Goal: Information Seeking & Learning: Learn about a topic

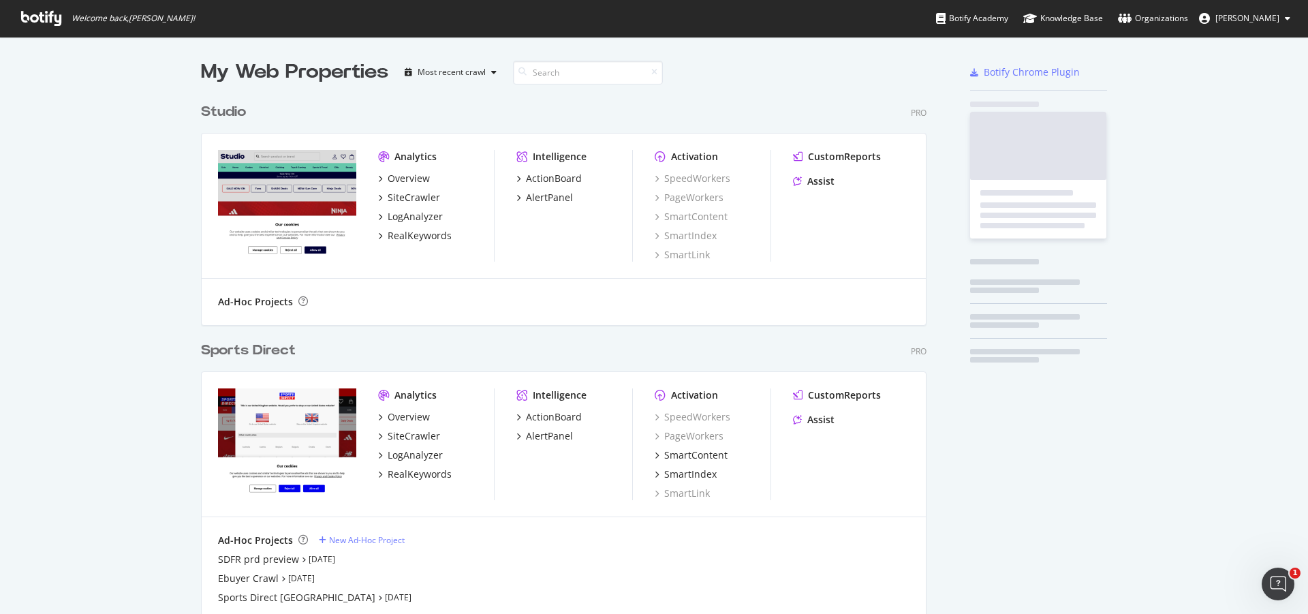
scroll to position [844, 726]
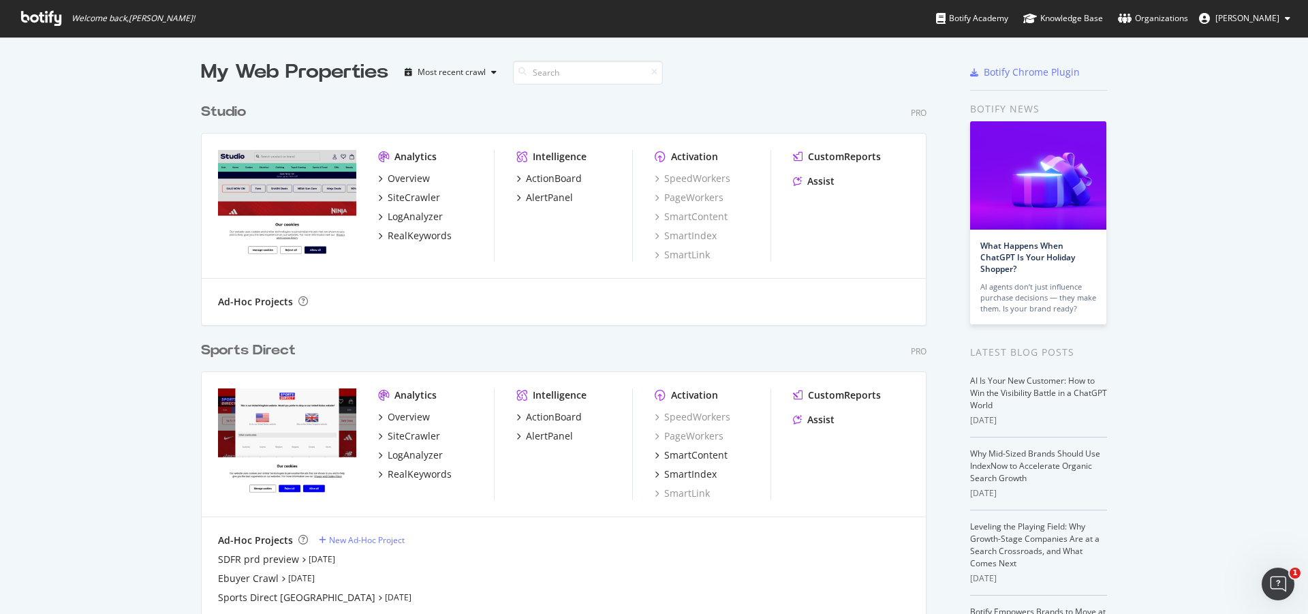
click at [250, 349] on div "Sports Direct" at bounding box center [248, 351] width 95 height 20
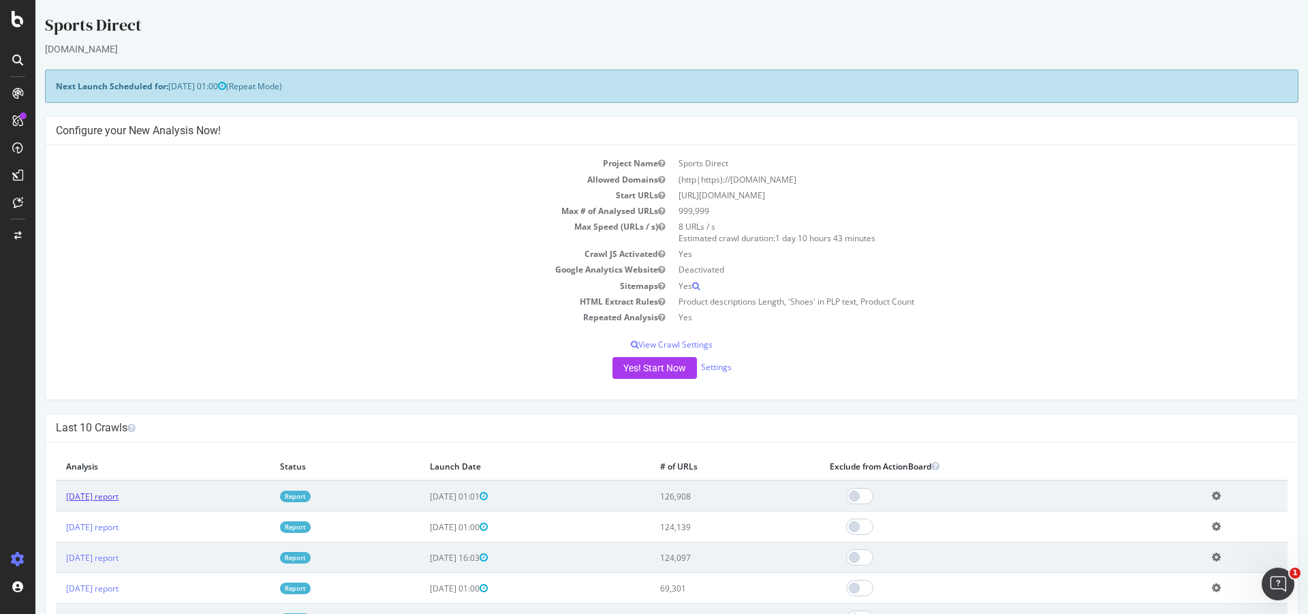
click at [107, 494] on link "[DATE] report" at bounding box center [92, 496] width 52 height 12
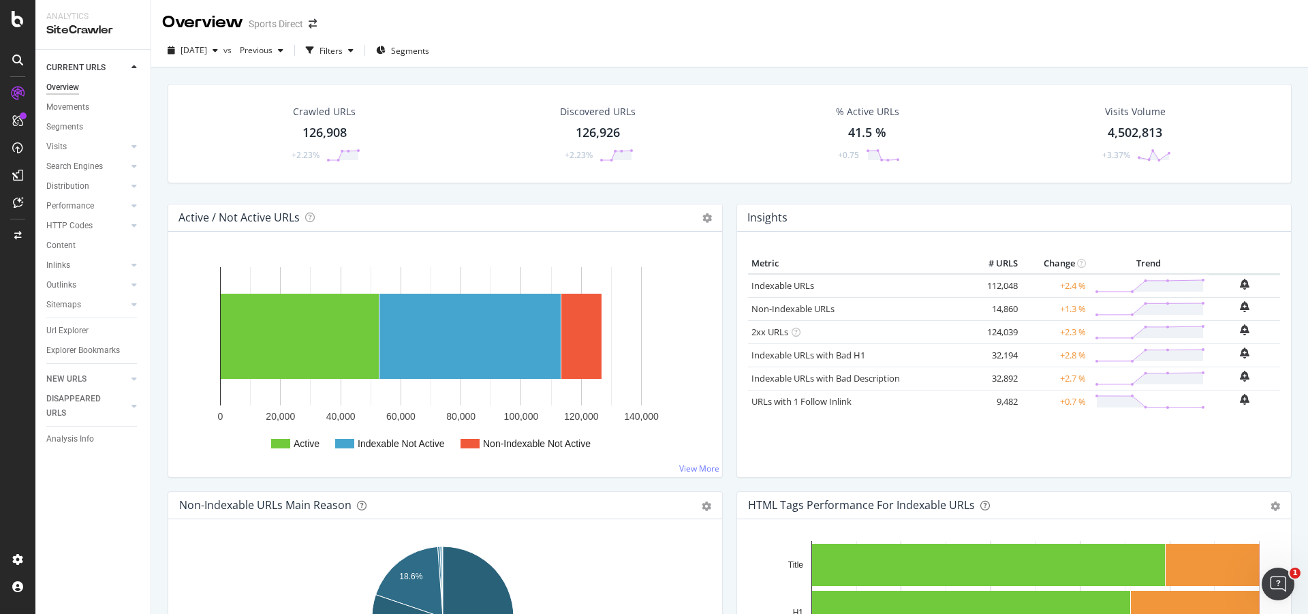
click at [21, 59] on icon at bounding box center [17, 59] width 11 height 11
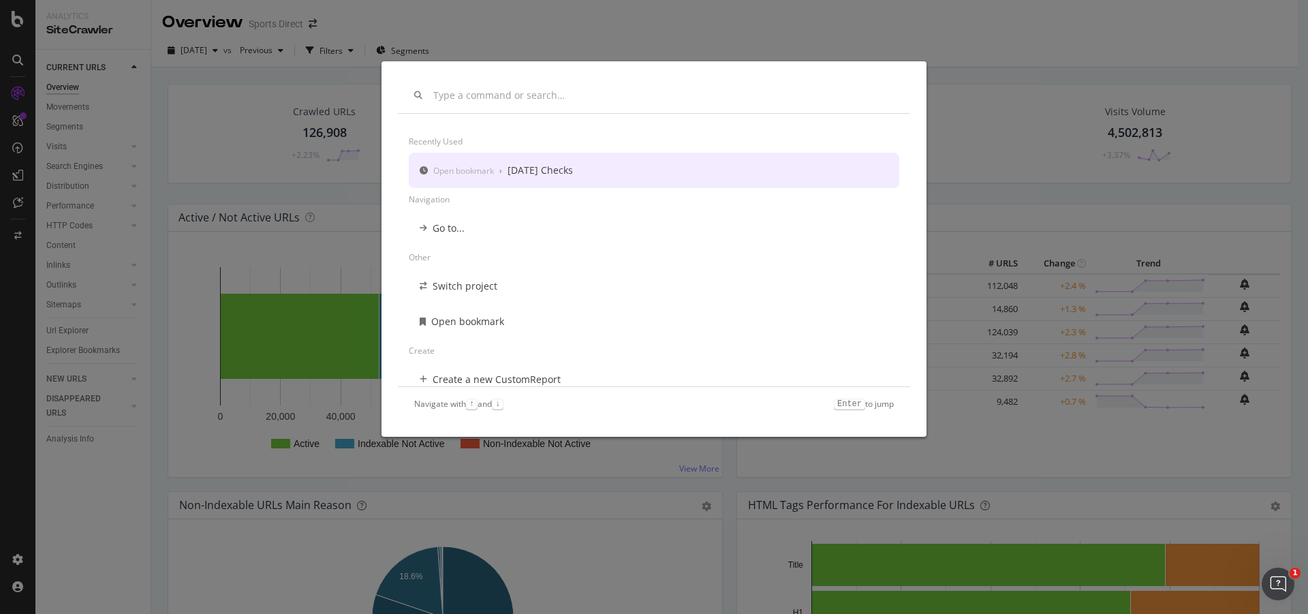
click at [247, 89] on div "Recently used Open bookmark › [DATE] Checks Navigation Go to... Other Switch pr…" at bounding box center [654, 307] width 1308 height 614
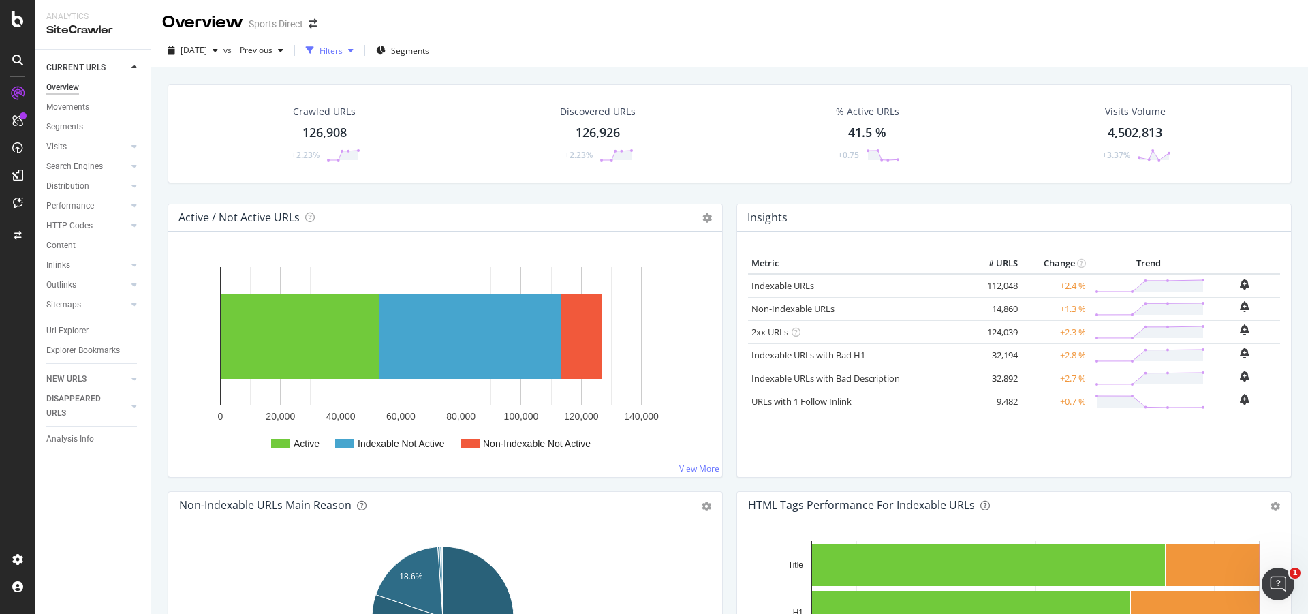
click at [359, 48] on div "button" at bounding box center [351, 50] width 16 height 8
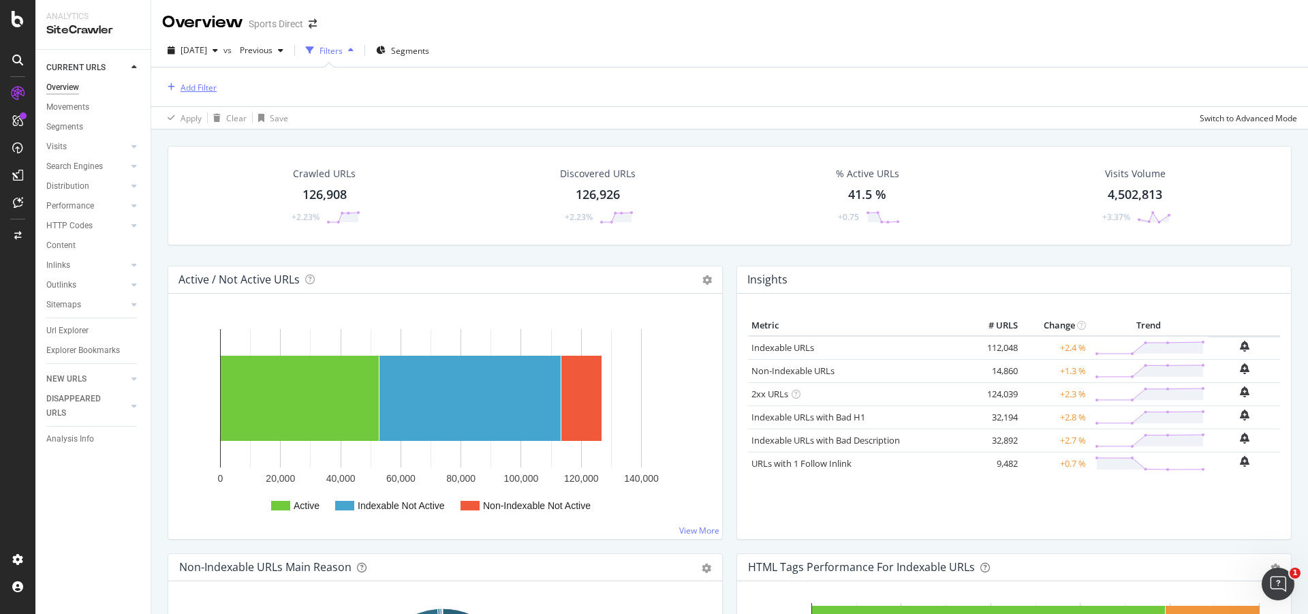
click at [198, 94] on div "Add Filter" at bounding box center [189, 87] width 54 height 15
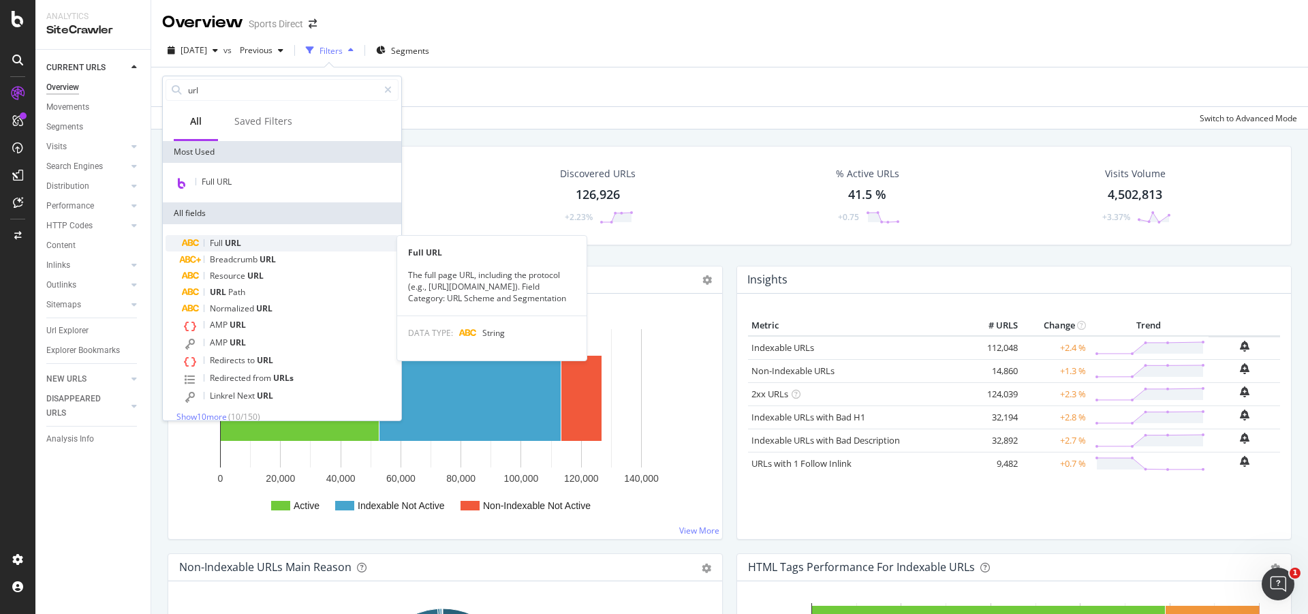
type input "url"
click at [233, 247] on span "URL" at bounding box center [233, 243] width 16 height 12
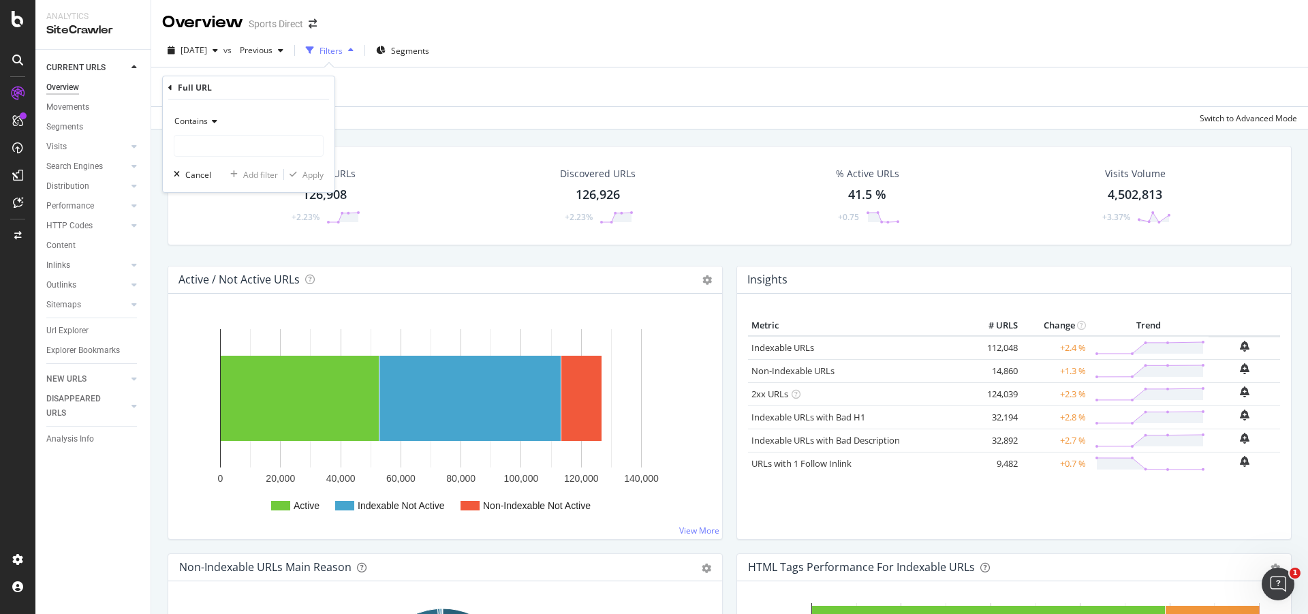
click at [206, 129] on div "Contains" at bounding box center [249, 121] width 150 height 22
click at [296, 116] on div "Contains" at bounding box center [249, 121] width 150 height 22
click at [276, 152] on input "text" at bounding box center [248, 146] width 149 height 22
type input "zone"
click at [315, 174] on div "Apply" at bounding box center [312, 175] width 21 height 12
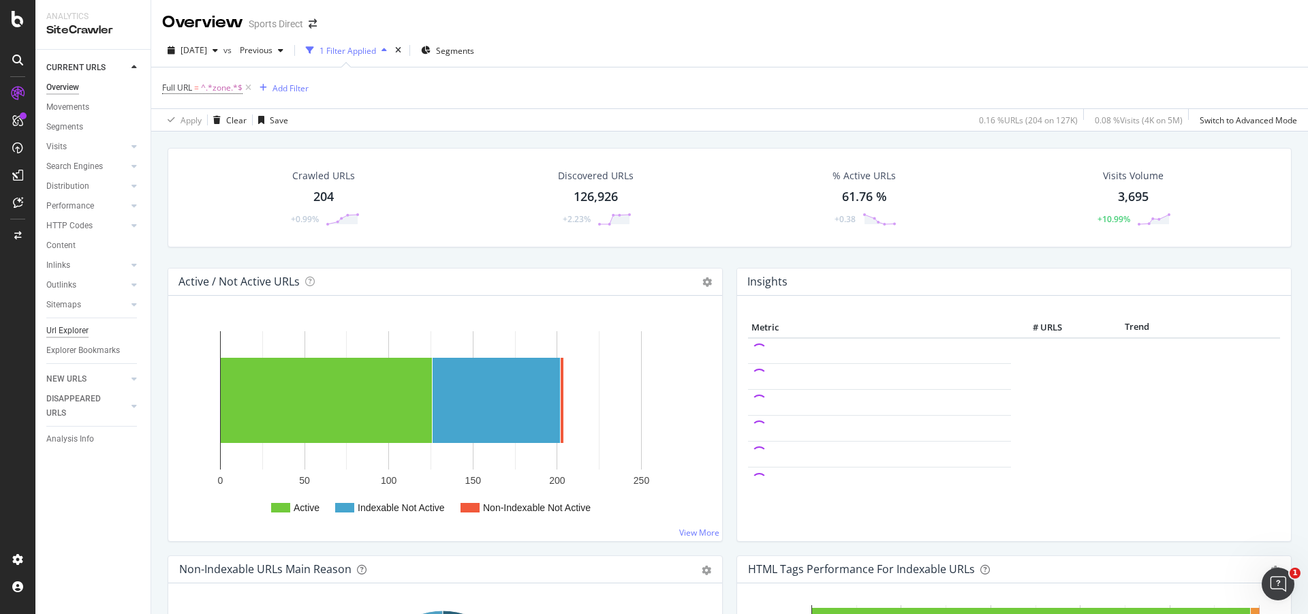
click at [62, 330] on div "Url Explorer" at bounding box center [67, 331] width 42 height 14
